Goal: Check status: Check status

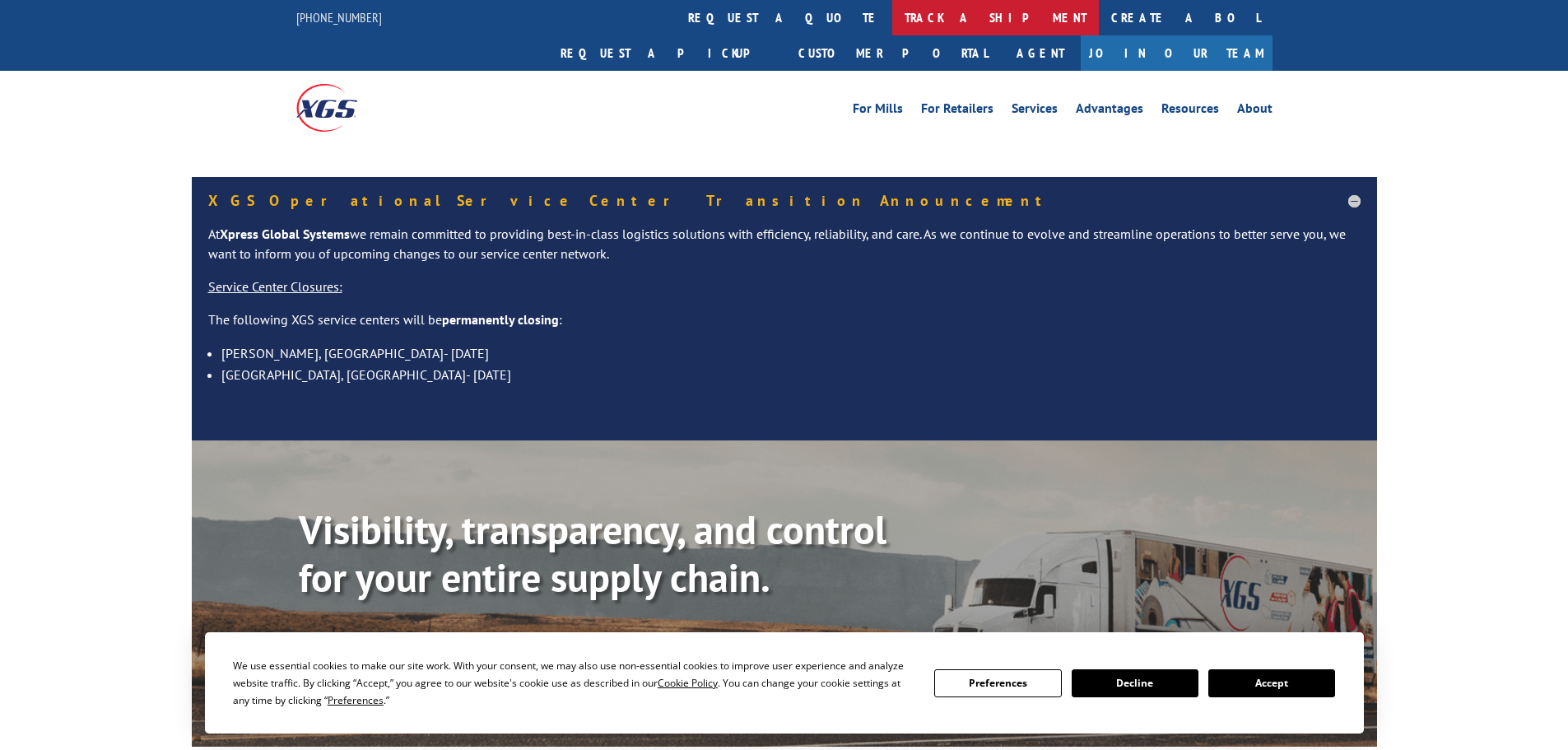
click at [892, 13] on link "track a shipment" at bounding box center [995, 18] width 206 height 36
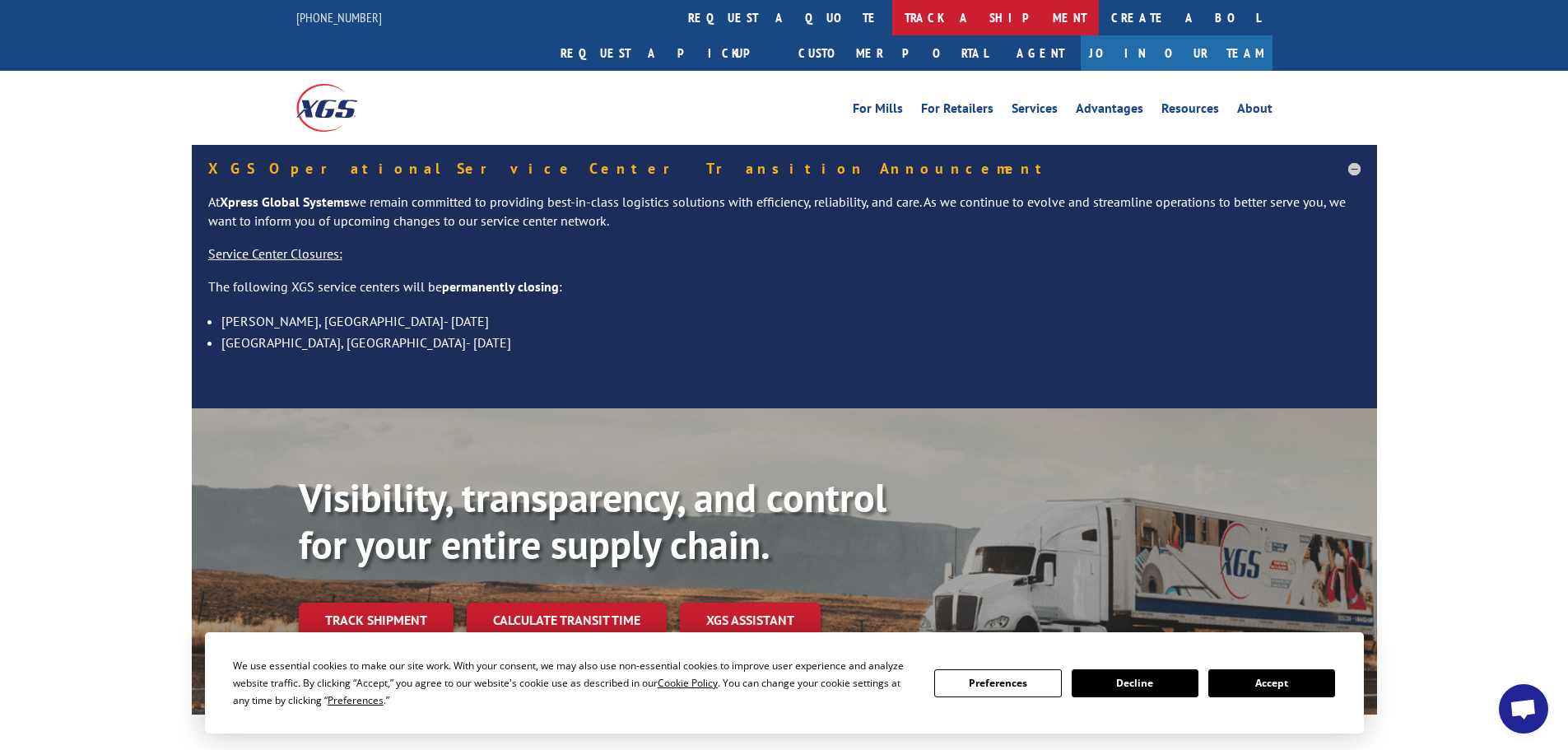
click at [892, 18] on link "track a shipment" at bounding box center [995, 18] width 206 height 36
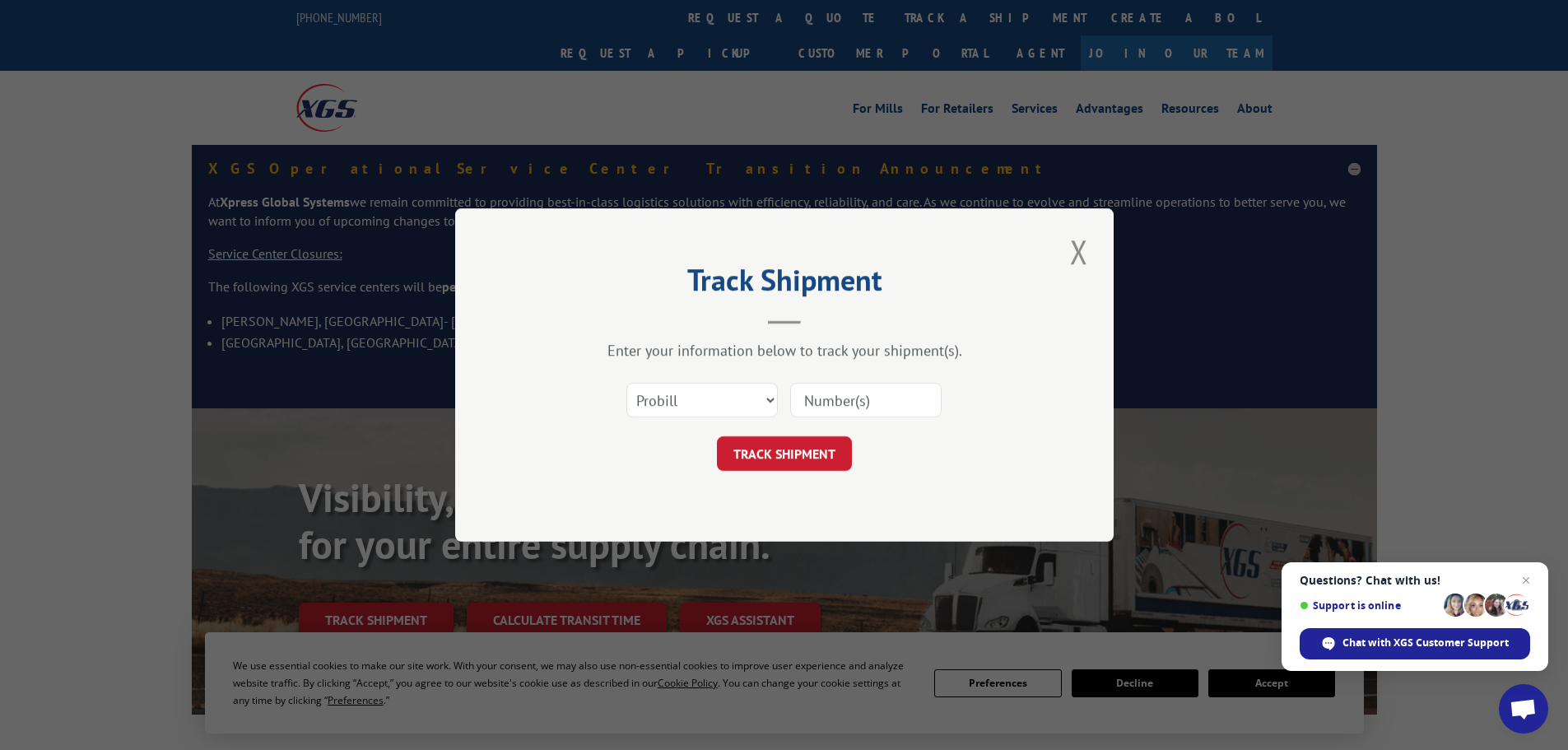
click at [850, 389] on input at bounding box center [866, 400] width 152 height 35
paste input "260290250808"
type input "260290250808"
click at [754, 456] on button "TRACK SHIPMENT" at bounding box center [784, 453] width 135 height 35
